Goal: Information Seeking & Learning: Learn about a topic

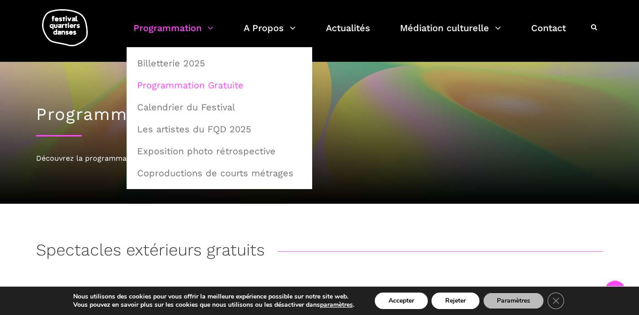
scroll to position [525, 0]
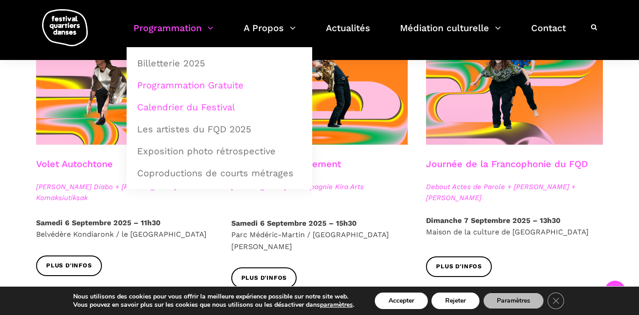
click at [201, 107] on link "Calendrier du Festival" at bounding box center [220, 106] width 176 height 21
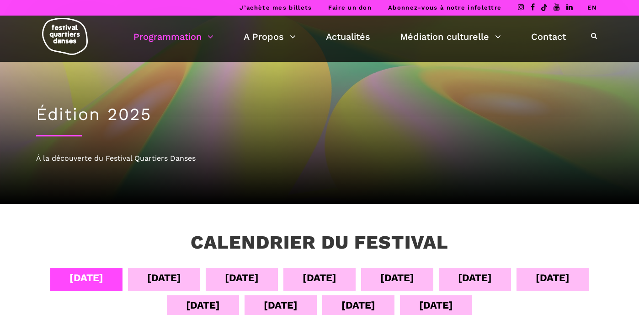
click at [248, 276] on div "[DATE]" at bounding box center [242, 277] width 34 height 16
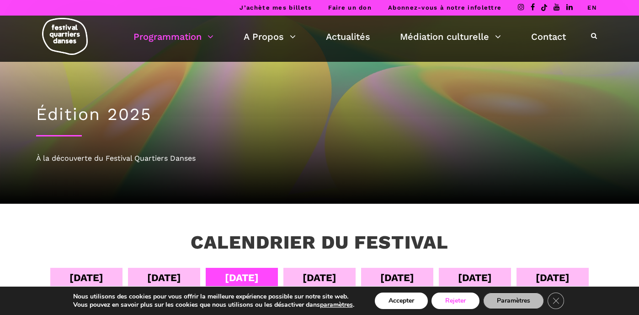
click at [452, 303] on button "Rejeter" at bounding box center [456, 300] width 48 height 16
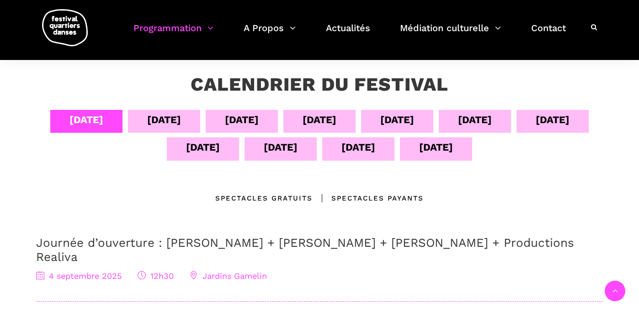
scroll to position [155, 0]
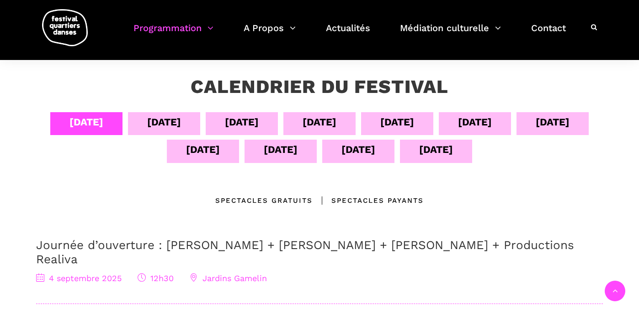
click at [247, 118] on div "[DATE]" at bounding box center [242, 122] width 34 height 16
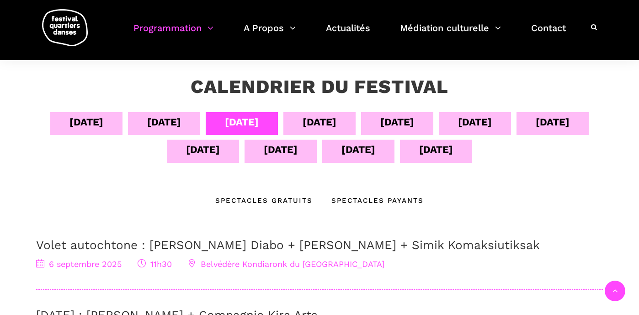
click at [321, 118] on div "[DATE]" at bounding box center [320, 122] width 34 height 16
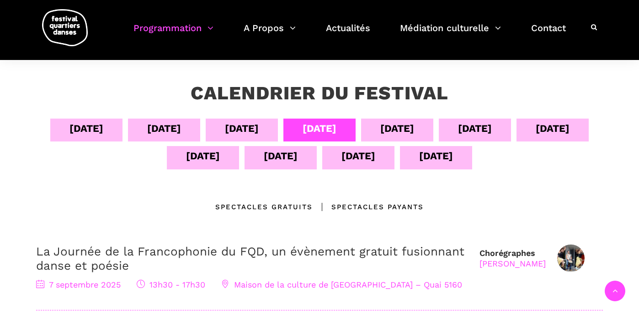
scroll to position [148, 0]
